Goal: Find specific page/section: Find specific page/section

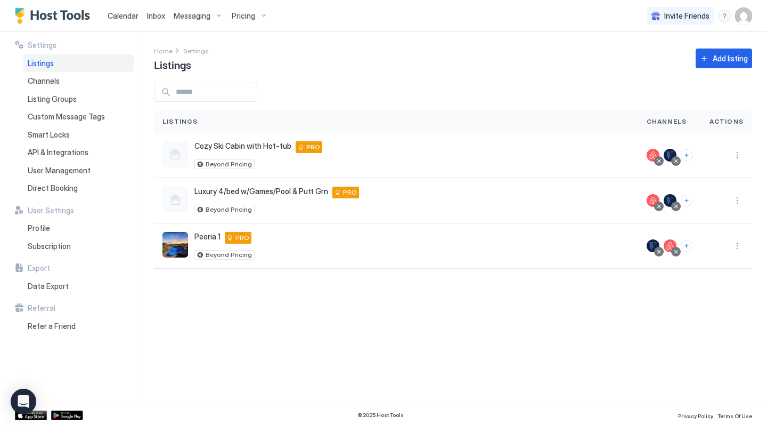
click at [128, 15] on span "Calendar" at bounding box center [123, 15] width 31 height 9
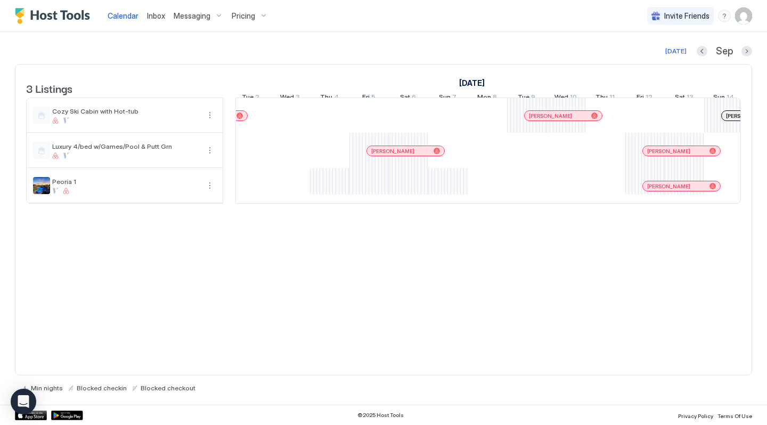
click at [341, 193] on div "[PERSON_NAME] [PERSON_NAME] [PERSON_NAME] [PERSON_NAME] [PERSON_NAME] [PERSON_N…" at bounding box center [566, 150] width 2089 height 105
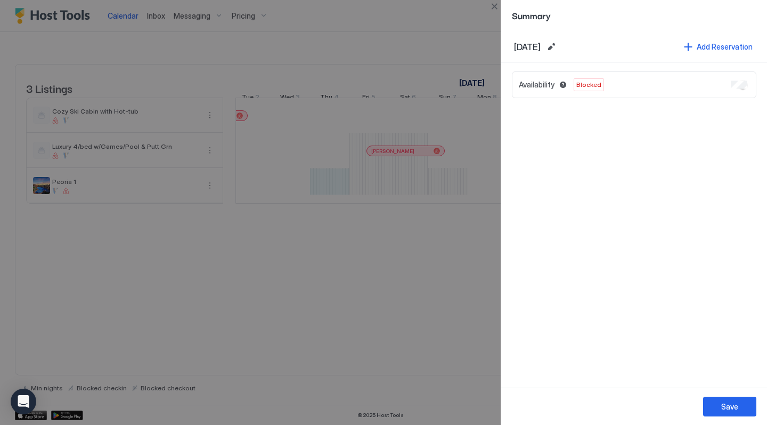
click at [417, 34] on div at bounding box center [383, 212] width 767 height 425
click at [415, 238] on div at bounding box center [383, 212] width 767 height 425
click at [720, 408] on button "Save" at bounding box center [729, 406] width 53 height 20
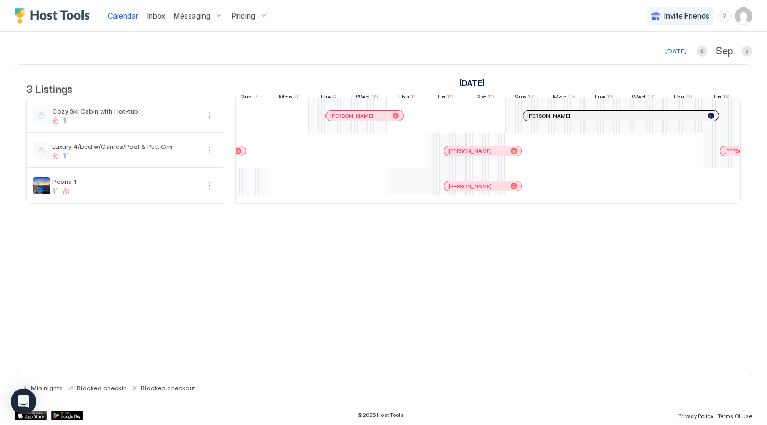
scroll to position [0, 972]
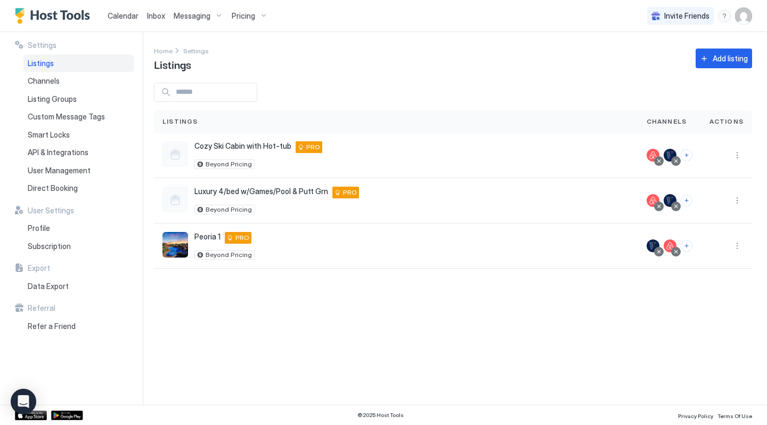
click at [125, 20] on span "Calendar" at bounding box center [123, 15] width 31 height 9
